Goal: Use online tool/utility: Utilize a website feature to perform a specific function

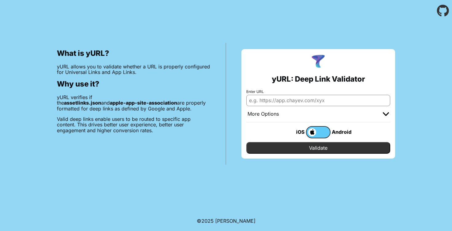
click at [257, 103] on input "Enter URL" at bounding box center [318, 100] width 144 height 11
type input "[URL][DOMAIN_NAME]"
click at [246, 142] on input "Validate" at bounding box center [318, 148] width 144 height 12
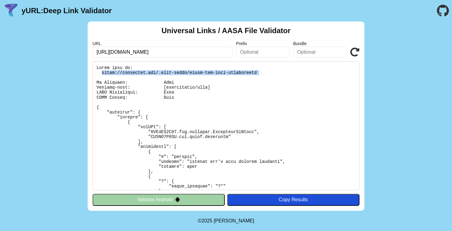
drag, startPoint x: 101, startPoint y: 72, endPoint x: 258, endPoint y: 76, distance: 156.7
click at [258, 76] on pre at bounding box center [225, 125] width 267 height 129
copy pre "https://instagram.com/.well-known/apple-app-site-association"
click at [142, 50] on input "https://instagram.com" at bounding box center [162, 52] width 140 height 11
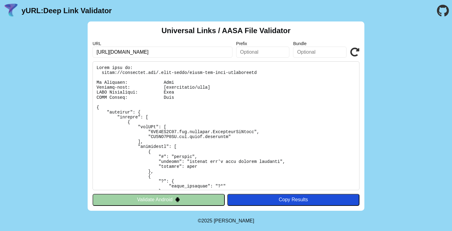
click at [142, 50] on input "https://instagram.com" at bounding box center [162, 52] width 140 height 11
paste input "app.laundryheap.com/booking?_gl=1%2a1f6fes1%2a_gcl_au%2aODc5MDMyNjYxLjE3NTQ5MjI…"
type input "[URL][DOMAIN_NAME]"
click button "Validate" at bounding box center [0, 0] width 0 height 0
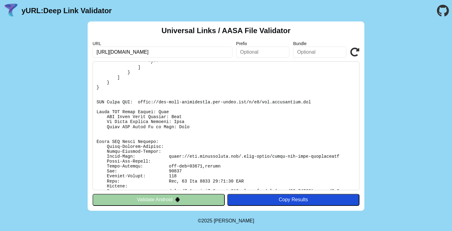
scroll to position [96, 0]
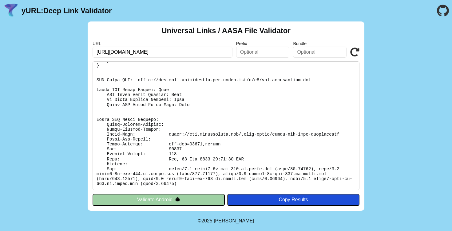
click at [164, 202] on button "Validate Android" at bounding box center [158, 200] width 132 height 12
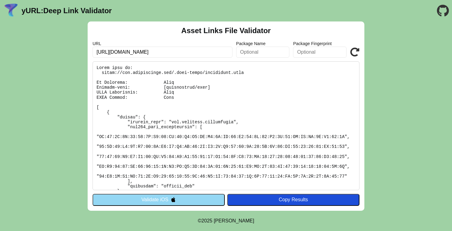
click at [444, 11] on icon "Go to the GitHub project" at bounding box center [442, 11] width 12 height 22
